Goal: Transaction & Acquisition: Download file/media

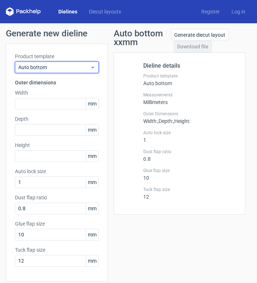
click at [39, 65] on span "Auto bottom" at bounding box center [54, 67] width 72 height 7
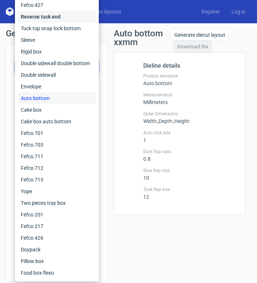
click at [46, 17] on div "Reverse tuck end" at bounding box center [57, 17] width 78 height 12
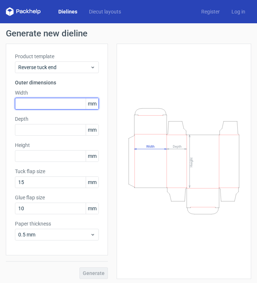
click at [26, 102] on input "text" at bounding box center [57, 104] width 84 height 12
type input "45"
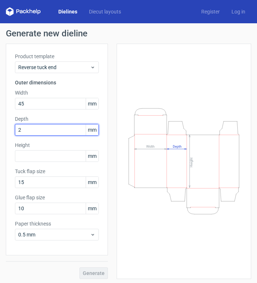
type input "25"
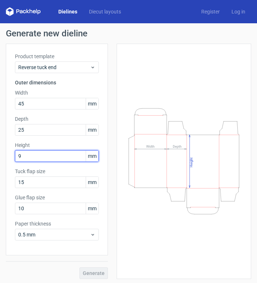
type input "90"
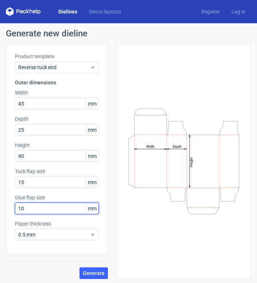
click at [9, 208] on div "Product template Reverse tuck end Outer dimensions Width 45 mm Depth 25 mm Heig…" at bounding box center [57, 150] width 102 height 212
type input "15"
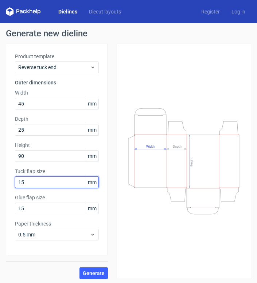
drag, startPoint x: 23, startPoint y: 182, endPoint x: 8, endPoint y: 182, distance: 14.6
click at [8, 182] on div "Product template Reverse tuck end Outer dimensions Width 45 mm Depth 25 mm Heig…" at bounding box center [57, 150] width 102 height 212
type input "20"
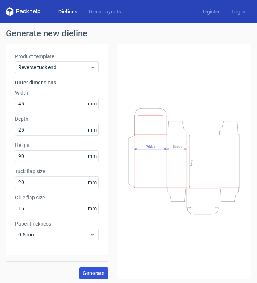
click at [90, 273] on span "Generate" at bounding box center [94, 273] width 22 height 5
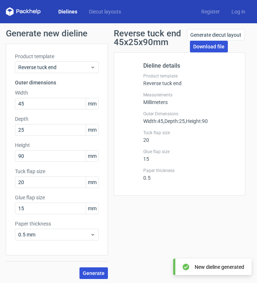
click at [203, 44] on link "Download file" at bounding box center [209, 47] width 38 height 12
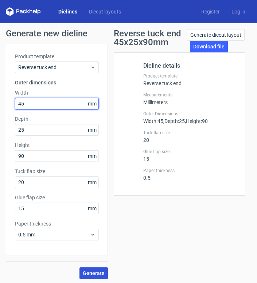
click at [25, 104] on input "45" at bounding box center [57, 104] width 84 height 12
drag, startPoint x: 25, startPoint y: 104, endPoint x: 1, endPoint y: 103, distance: 24.4
click at [0, 103] on div "Generate new dieline Product template Reverse tuck end Outer dimensions Width 4…" at bounding box center [128, 154] width 257 height 262
type input "60"
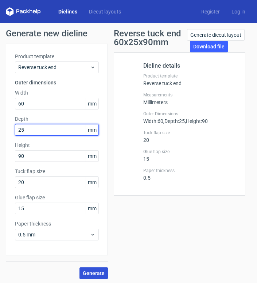
drag, startPoint x: 23, startPoint y: 130, endPoint x: 5, endPoint y: 130, distance: 17.1
click at [5, 130] on div "Generate new dieline Product template Reverse tuck end Outer dimensions Width 6…" at bounding box center [128, 154] width 257 height 262
type input "30"
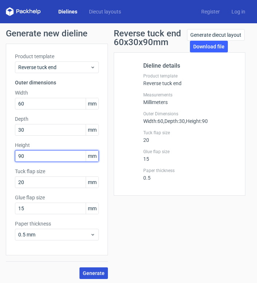
drag, startPoint x: 27, startPoint y: 155, endPoint x: 2, endPoint y: 154, distance: 24.4
click at [2, 154] on div "Generate new dieline Product template Reverse tuck end Outer dimensions Width 6…" at bounding box center [128, 154] width 257 height 262
type input "140"
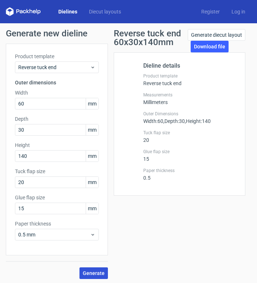
click at [99, 274] on span "Generate" at bounding box center [94, 273] width 22 height 5
click at [96, 270] on button "Generate" at bounding box center [93, 274] width 28 height 12
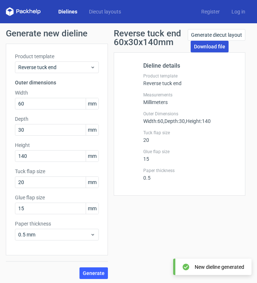
click at [211, 46] on link "Download file" at bounding box center [209, 47] width 38 height 12
